Goal: Task Accomplishment & Management: Complete application form

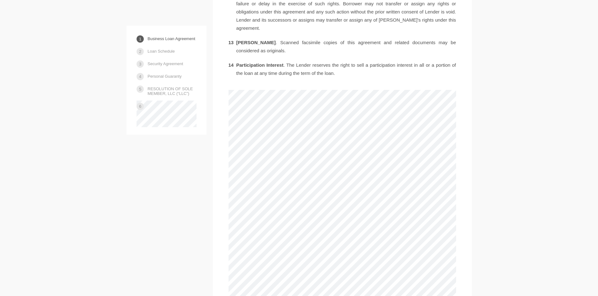
scroll to position [1255, 0]
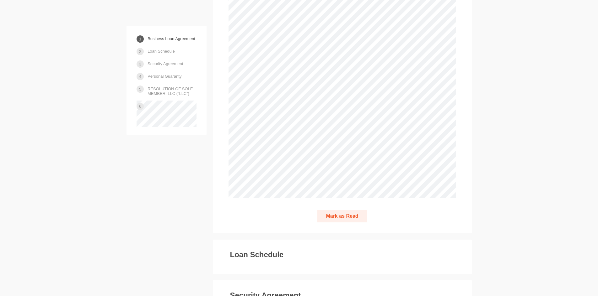
click at [344, 210] on button "Mark as Read" at bounding box center [341, 216] width 49 height 12
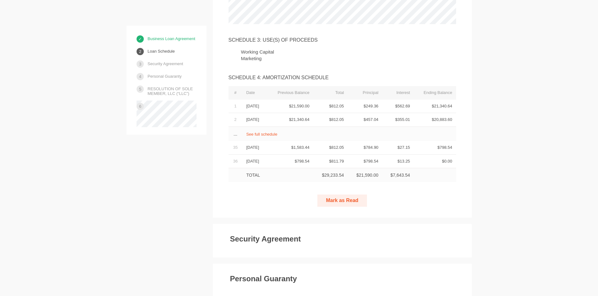
scroll to position [1612, 0]
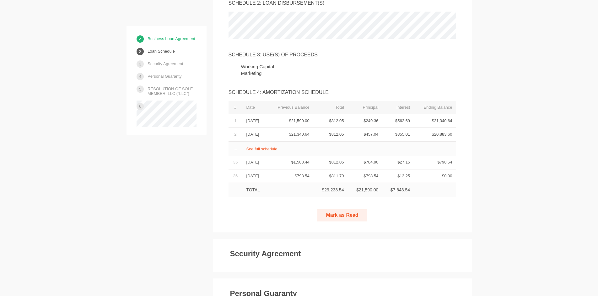
click at [339, 210] on button "Mark as Read" at bounding box center [341, 216] width 49 height 12
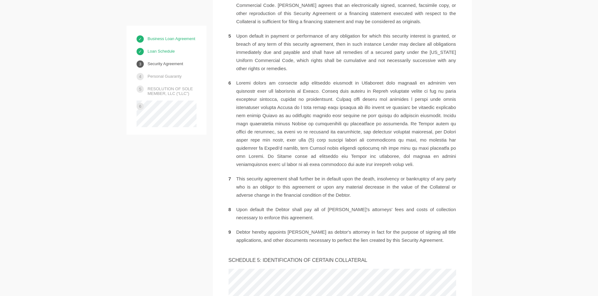
scroll to position [2251, 0]
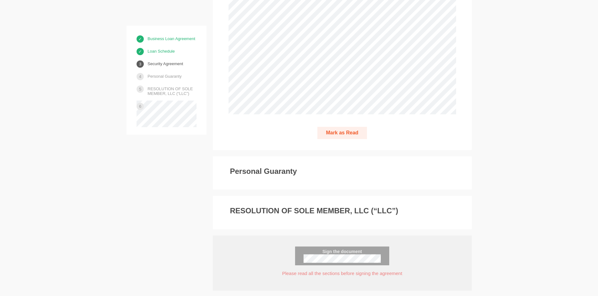
click at [351, 127] on button "Mark as Read" at bounding box center [341, 133] width 49 height 12
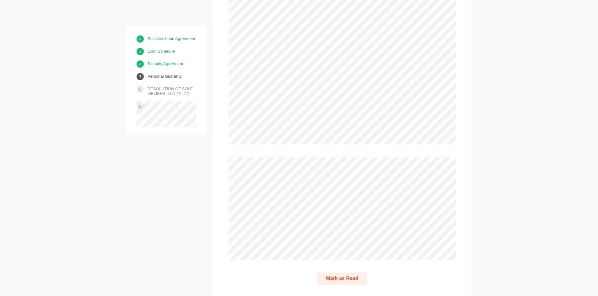
scroll to position [4061, 0]
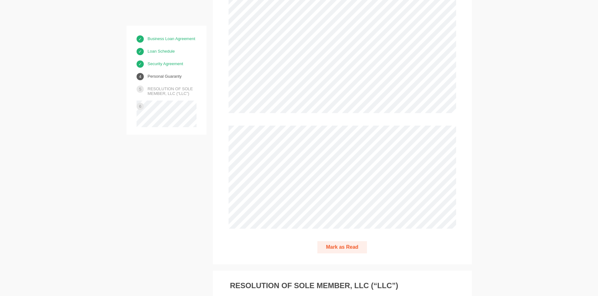
click at [341, 242] on button "Mark as Read" at bounding box center [341, 248] width 49 height 12
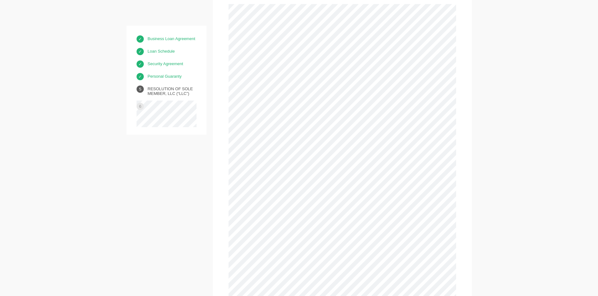
scroll to position [4481, 0]
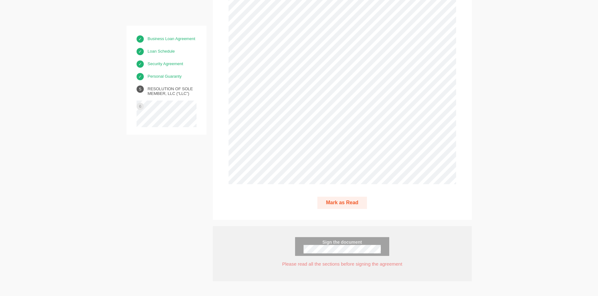
click at [358, 197] on button "Mark as Read" at bounding box center [341, 203] width 49 height 12
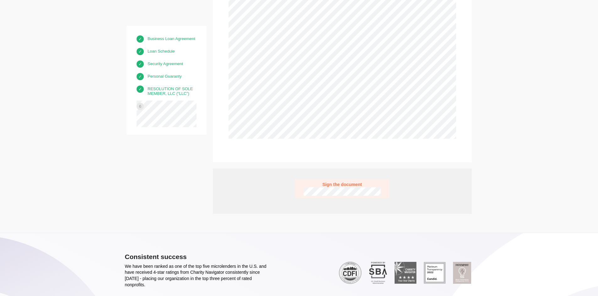
scroll to position [4532, 0]
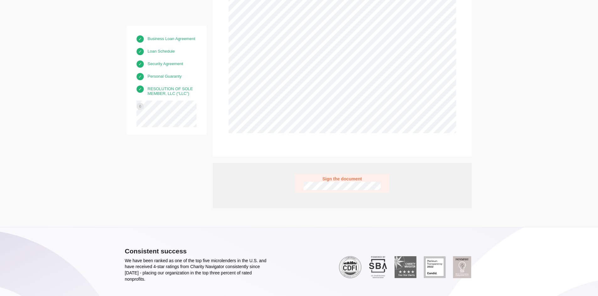
click at [358, 177] on span "Sign the document" at bounding box center [341, 179] width 77 height 5
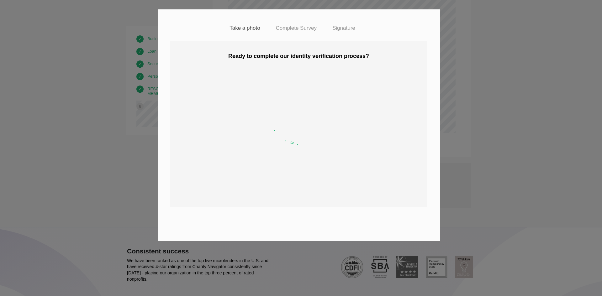
click at [505, 98] on div "Take a photo Complete Survey Signature Ready to complete our identity verificat…" at bounding box center [301, 148] width 602 height 296
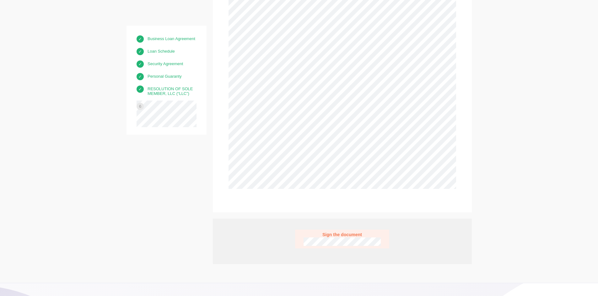
scroll to position [4469, 0]
click at [341, 239] on span "Sign the document" at bounding box center [341, 241] width 77 height 5
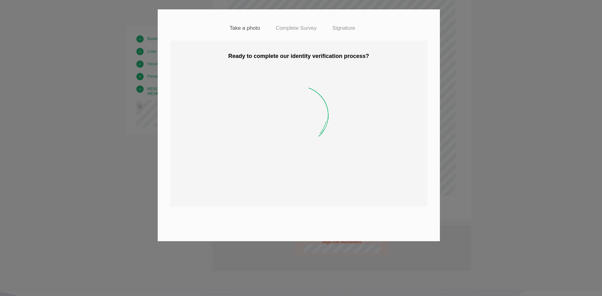
click at [567, 207] on div "Take a photo Complete Survey Signature Ready to complete our identity verificat…" at bounding box center [301, 148] width 602 height 296
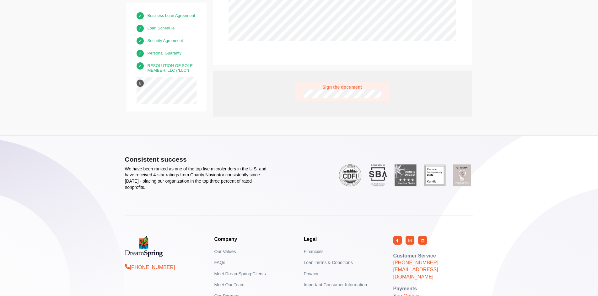
scroll to position [4636, 0]
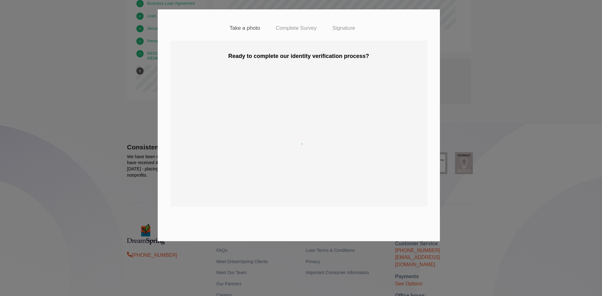
click at [516, 83] on div "Take a photo Complete Survey Signature Ready to complete our identity verificat…" at bounding box center [301, 148] width 602 height 296
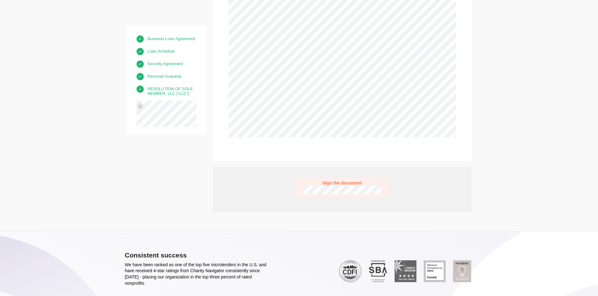
scroll to position [4448, 0]
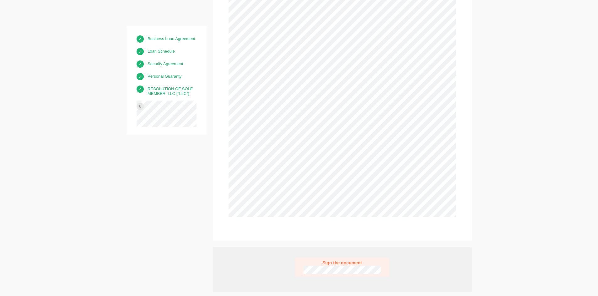
click at [347, 261] on span "Sign the document" at bounding box center [341, 263] width 77 height 5
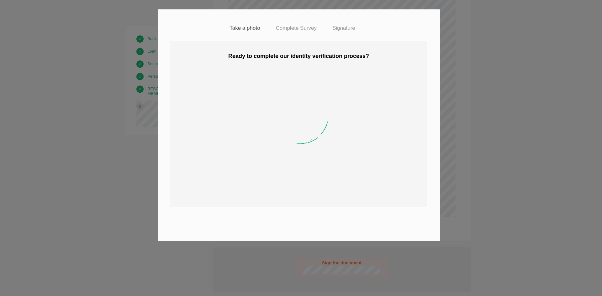
click at [304, 27] on h4 "Complete Survey" at bounding box center [296, 28] width 41 height 6
click at [492, 113] on div "Take a photo Complete Survey Signature Ready to complete our identity verificat…" at bounding box center [301, 148] width 602 height 296
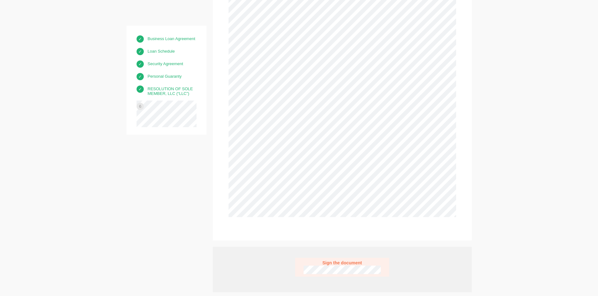
click at [348, 261] on span "Sign the document" at bounding box center [341, 263] width 77 height 5
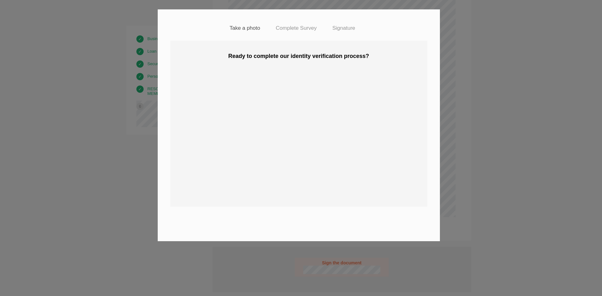
click at [449, 206] on div "Take a photo Complete Survey Signature Ready to complete our identity verificat…" at bounding box center [301, 148] width 602 height 296
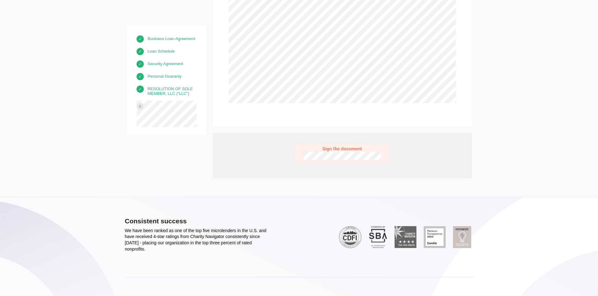
scroll to position [4540, 0]
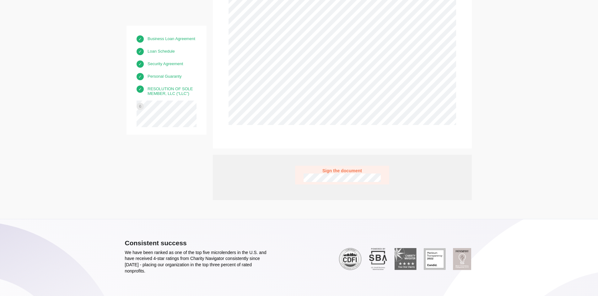
click at [353, 155] on div "Sign the document Take a photo Complete Survey Signature Ready to complete our …" at bounding box center [342, 177] width 259 height 45
click at [344, 168] on span "Sign the document" at bounding box center [341, 170] width 77 height 5
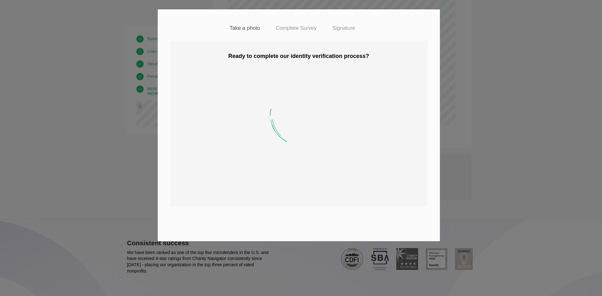
drag, startPoint x: 343, startPoint y: 138, endPoint x: 335, endPoint y: 134, distance: 9.3
click at [335, 134] on img at bounding box center [298, 125] width 125 height 125
click at [296, 29] on h4 "Complete Survey" at bounding box center [296, 28] width 41 height 6
click at [502, 82] on div "Take a photo Complete Survey Signature Ready to complete our identity verificat…" at bounding box center [301, 148] width 602 height 296
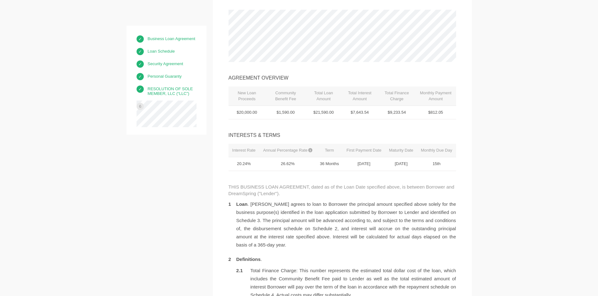
scroll to position [0, 0]
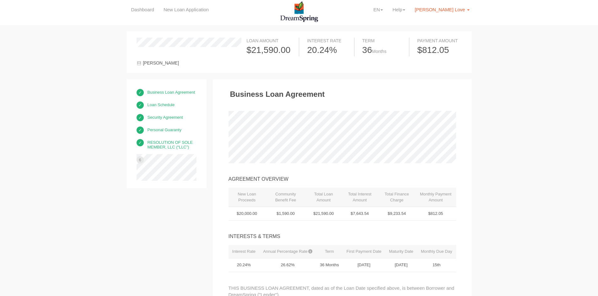
click at [460, 12] on span "[PERSON_NAME] Love" at bounding box center [439, 9] width 50 height 5
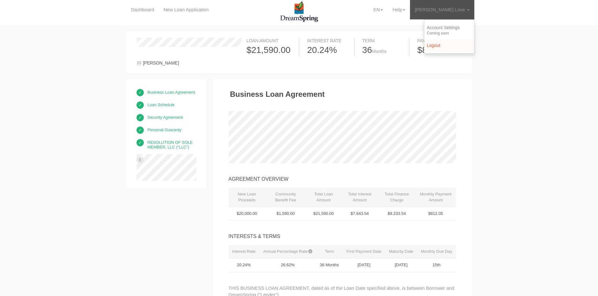
click at [447, 46] on link "Logout" at bounding box center [449, 45] width 45 height 6
